Goal: Task Accomplishment & Management: Use online tool/utility

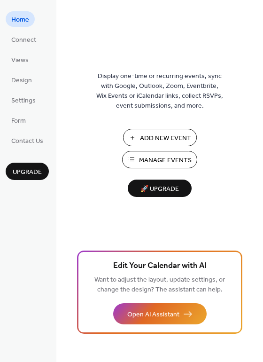
click at [95, 202] on div "Display one-time or recurring events, sync with Google, Outlook, Zoom, Eventbri…" at bounding box center [159, 196] width 207 height 331
click at [21, 41] on span "Connect" at bounding box center [23, 40] width 25 height 10
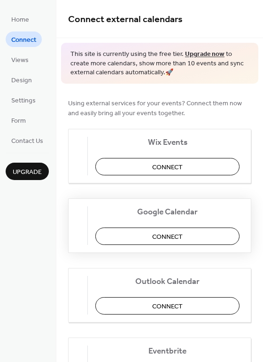
click at [165, 234] on span "Connect" at bounding box center [167, 237] width 31 height 10
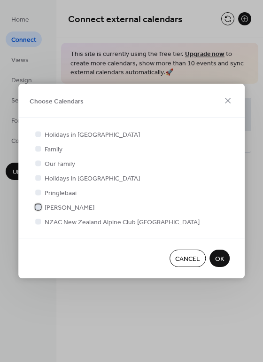
click at [64, 206] on span "Stephan Willemse" at bounding box center [70, 208] width 50 height 10
click at [63, 220] on span "NZAC New Zealand Alpine Club Wellington" at bounding box center [122, 223] width 155 height 10
click at [37, 220] on div at bounding box center [38, 222] width 6 height 6
click at [77, 220] on span "NZAC New Zealand Alpine Club Wellington" at bounding box center [122, 223] width 155 height 10
click at [51, 136] on span "Holidays in South Africa" at bounding box center [92, 135] width 95 height 10
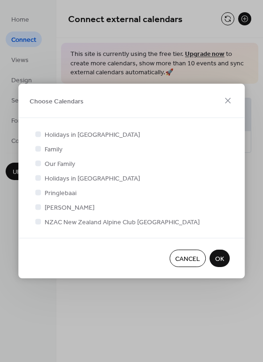
click at [38, 131] on div at bounding box center [38, 134] width 6 height 6
click at [38, 133] on div at bounding box center [38, 134] width 6 height 6
click at [39, 206] on icon at bounding box center [38, 206] width 3 height 2
click at [37, 219] on div at bounding box center [38, 222] width 6 height 6
click at [220, 260] on span "OK" at bounding box center [219, 259] width 9 height 10
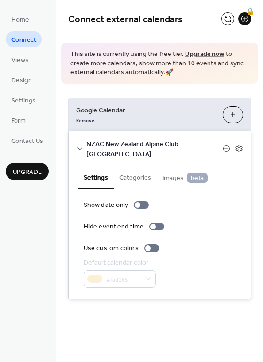
click at [135, 300] on div "Google Calendar Remove Choose Calendars NZAC New Zealand Alpine Club Wellington…" at bounding box center [159, 199] width 207 height 230
click at [162, 78] on div "This site is currently using the free tier. Upgrade now to create more calendar…" at bounding box center [159, 63] width 197 height 41
